Goal: Task Accomplishment & Management: Use online tool/utility

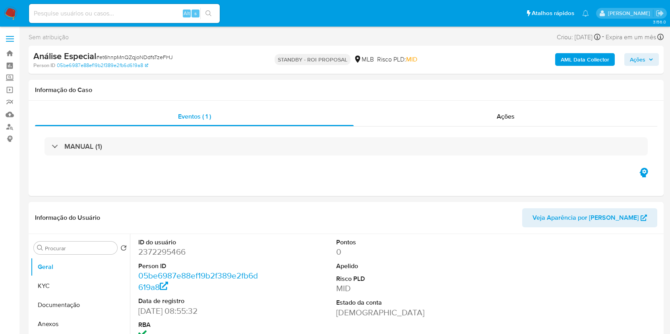
select select "10"
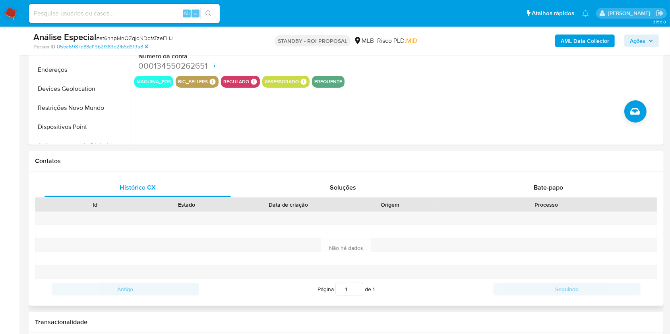
drag, startPoint x: 429, startPoint y: 161, endPoint x: 427, endPoint y: 220, distance: 59.2
drag, startPoint x: 431, startPoint y: 165, endPoint x: 386, endPoint y: 179, distance: 47.4
drag, startPoint x: 433, startPoint y: 144, endPoint x: 426, endPoint y: 151, distance: 9.8
drag, startPoint x: 430, startPoint y: 161, endPoint x: 431, endPoint y: 182, distance: 21.5
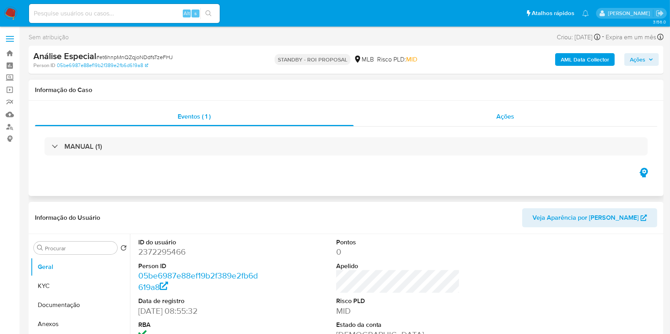
click at [509, 113] on span "Ações" at bounding box center [505, 116] width 18 height 9
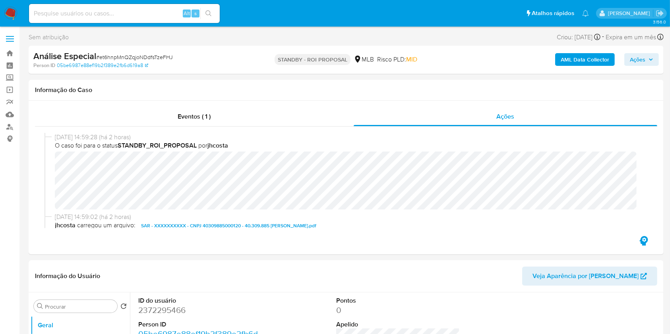
click at [652, 59] on icon "button" at bounding box center [650, 60] width 3 height 2
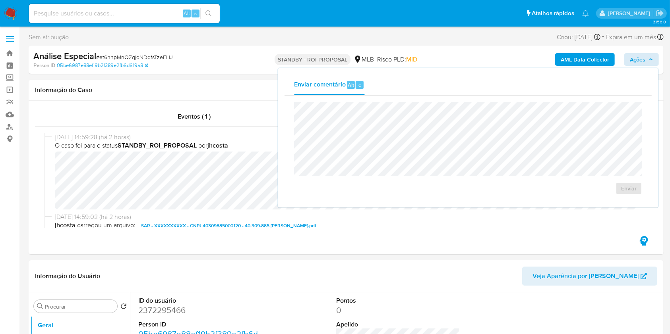
click at [158, 14] on input at bounding box center [124, 13] width 191 height 10
paste input "Y4xKAaS81xYS7q70HG5rBAKT"
type input "Y4xKAaS81xYS7q70HG5rBAKT"
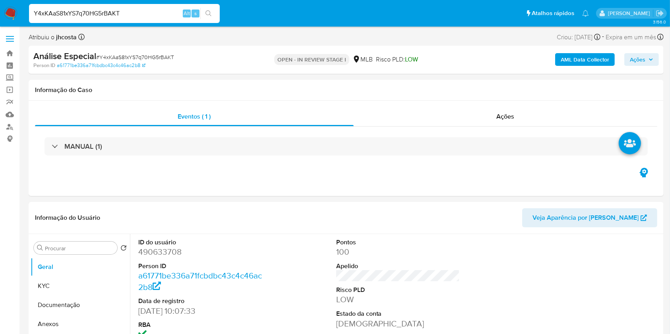
select select "10"
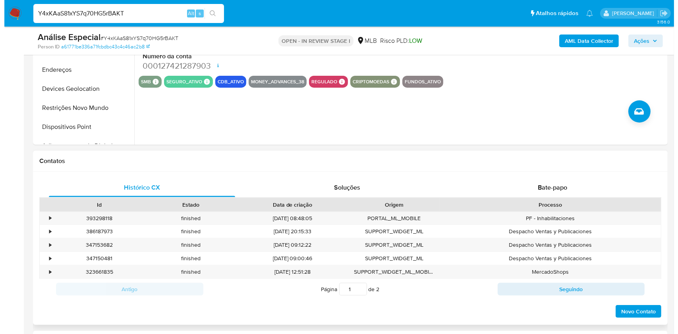
scroll to position [106, 0]
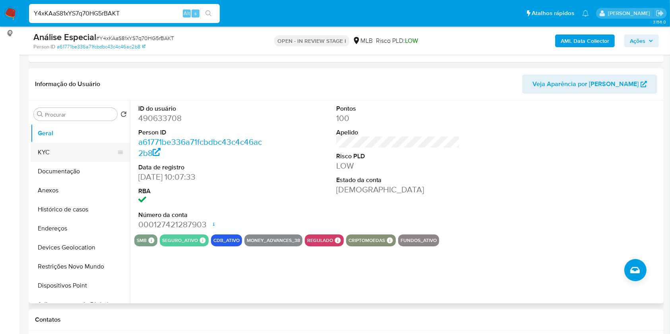
click at [66, 155] on button "KYC" at bounding box center [77, 152] width 93 height 19
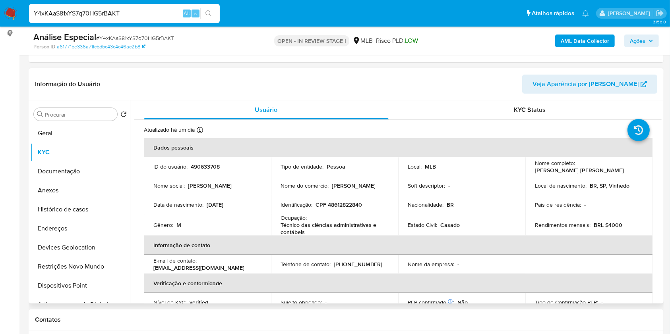
drag, startPoint x: 533, startPoint y: 173, endPoint x: 608, endPoint y: 172, distance: 74.3
click at [608, 172] on p "Isaac Jeferson Pereira de Souza" at bounding box center [579, 170] width 89 height 7
click at [49, 198] on button "Anexos" at bounding box center [77, 190] width 93 height 19
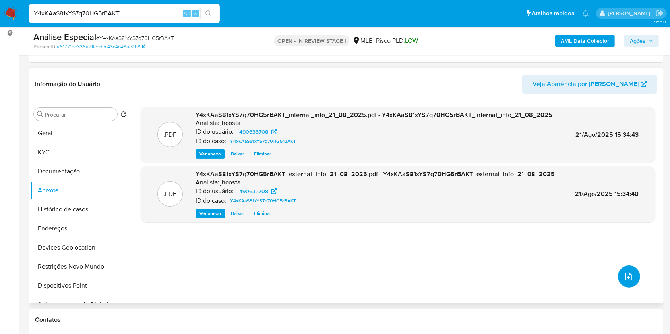
click at [624, 278] on icon "upload-file" at bounding box center [629, 277] width 10 height 10
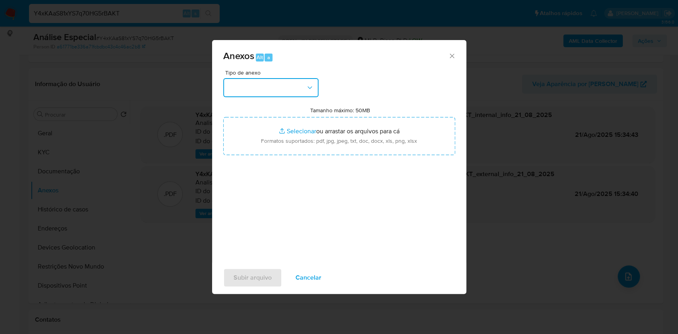
click at [281, 89] on button "button" at bounding box center [270, 87] width 95 height 19
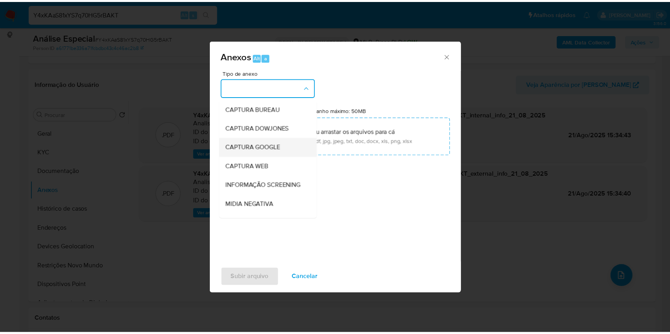
scroll to position [53, 0]
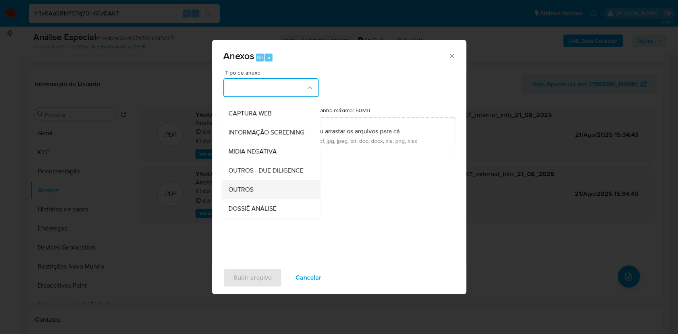
click at [260, 199] on div "OUTROS" at bounding box center [268, 189] width 81 height 19
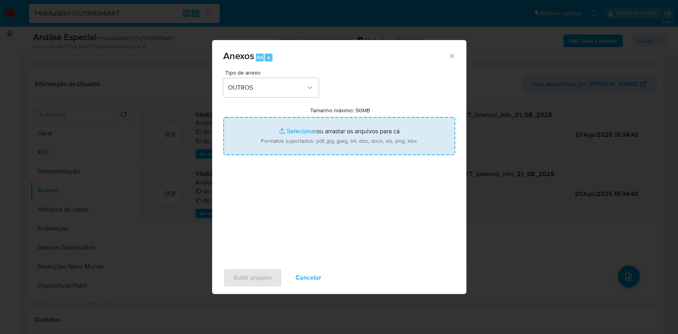
click at [324, 146] on input "Tamanho máximo: 50MB Selecionar arquivos" at bounding box center [339, 136] width 232 height 38
type input "C:\fakepath\Mulan 490633708_2025_08_21_15_39_45.xlsx"
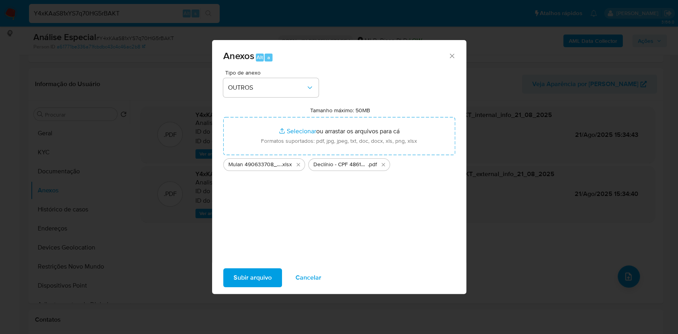
click at [242, 274] on span "Subir arquivo" at bounding box center [253, 277] width 38 height 17
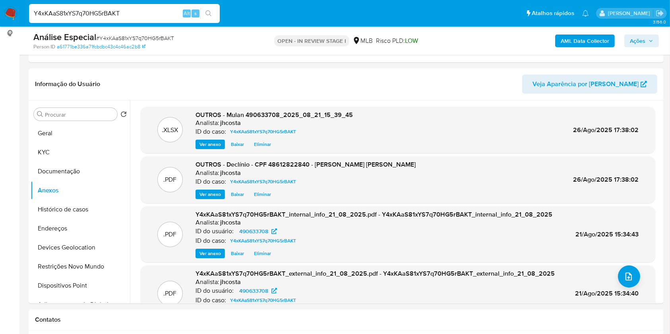
click at [645, 39] on span "Ações" at bounding box center [641, 40] width 23 height 11
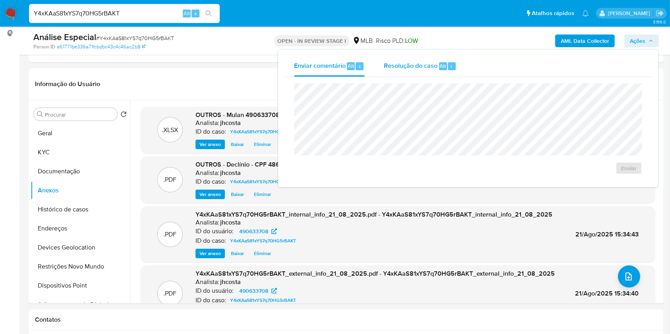
click at [421, 66] on span "Resolução do caso" at bounding box center [411, 65] width 54 height 9
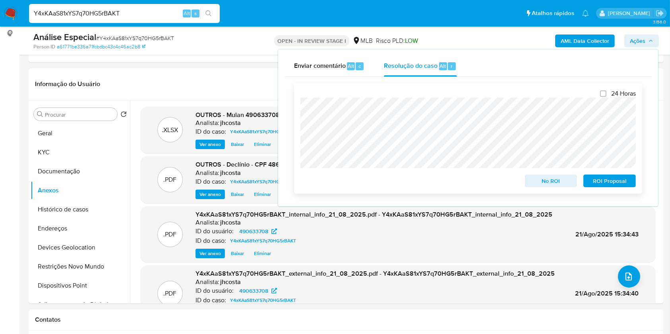
click at [547, 182] on span "No ROI" at bounding box center [550, 181] width 41 height 11
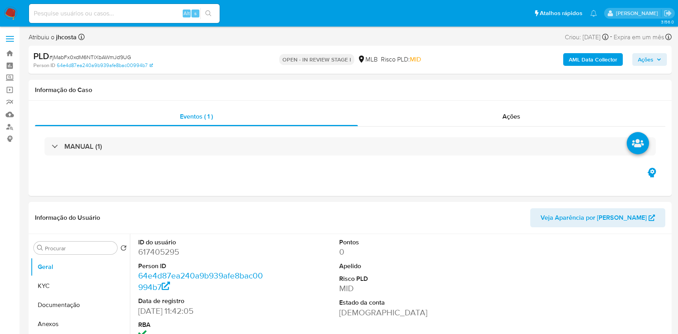
select select "10"
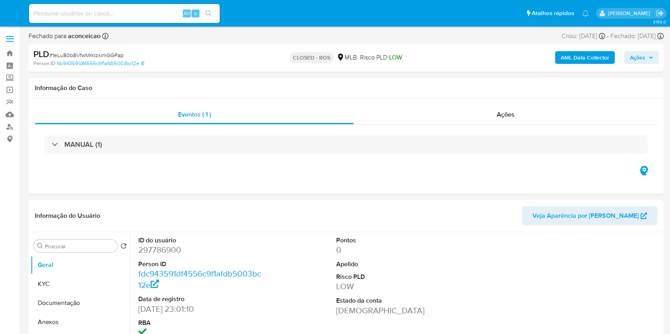
select select "10"
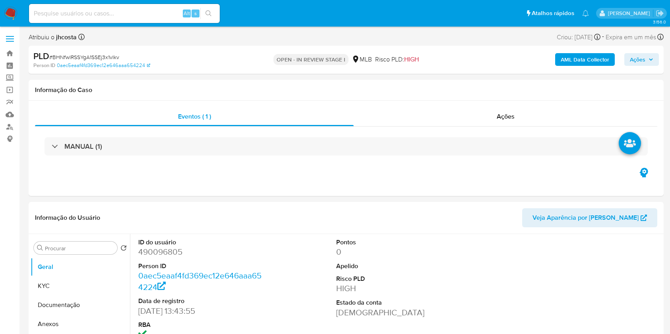
select select "10"
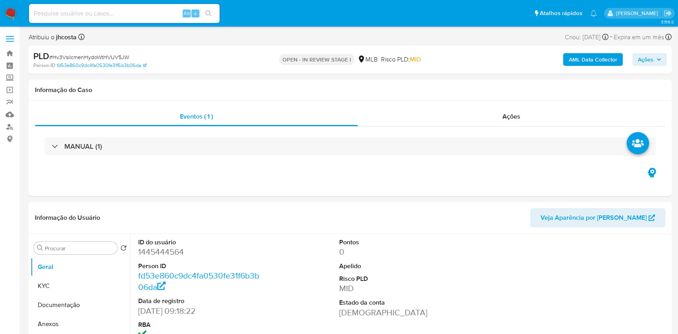
select select "10"
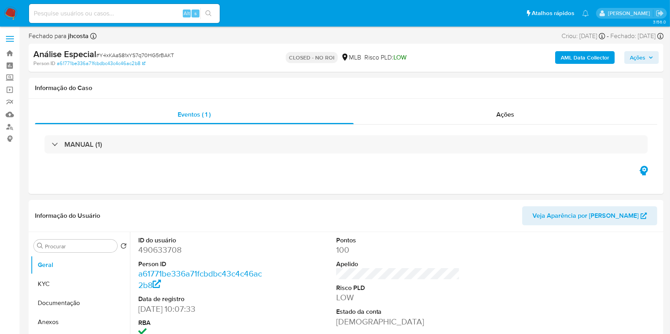
select select "10"
